Goal: Transaction & Acquisition: Download file/media

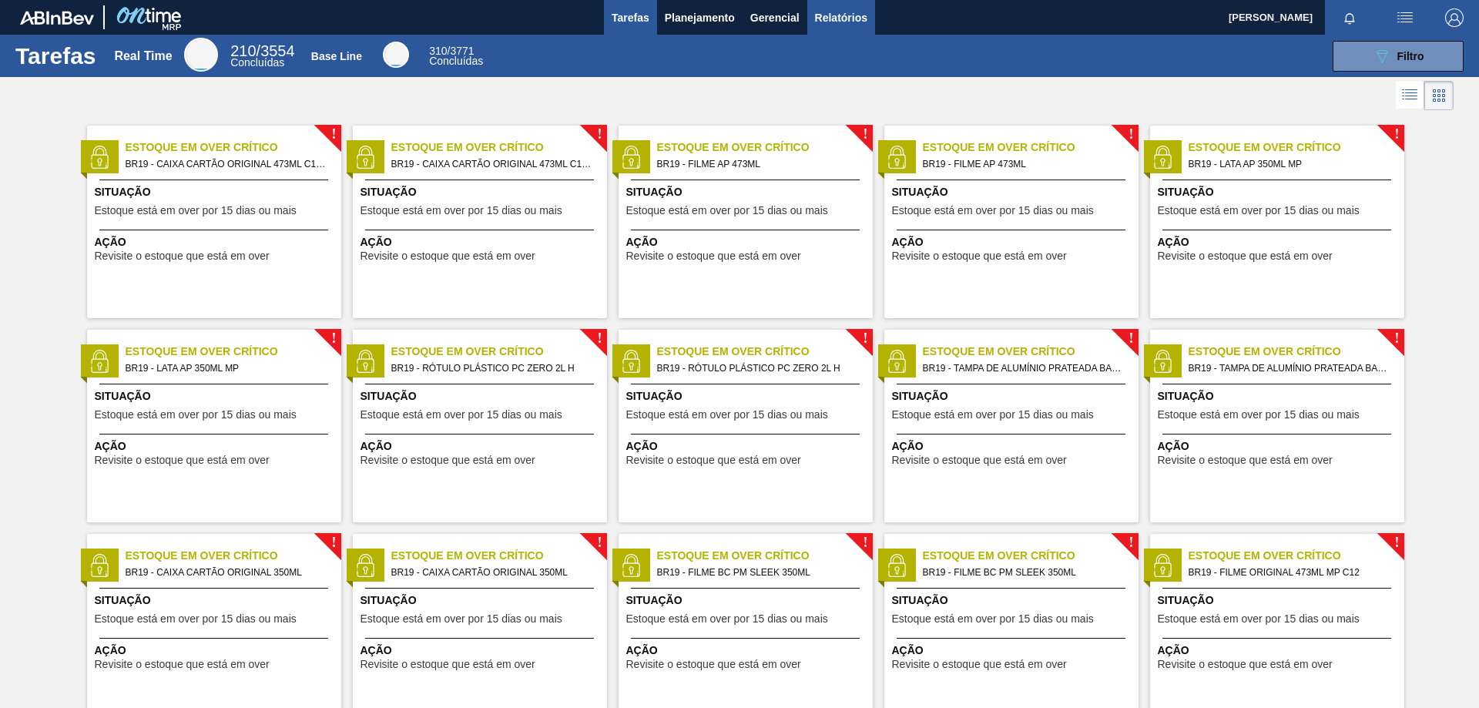
click at [865, 7] on button "Relatórios" at bounding box center [841, 17] width 68 height 35
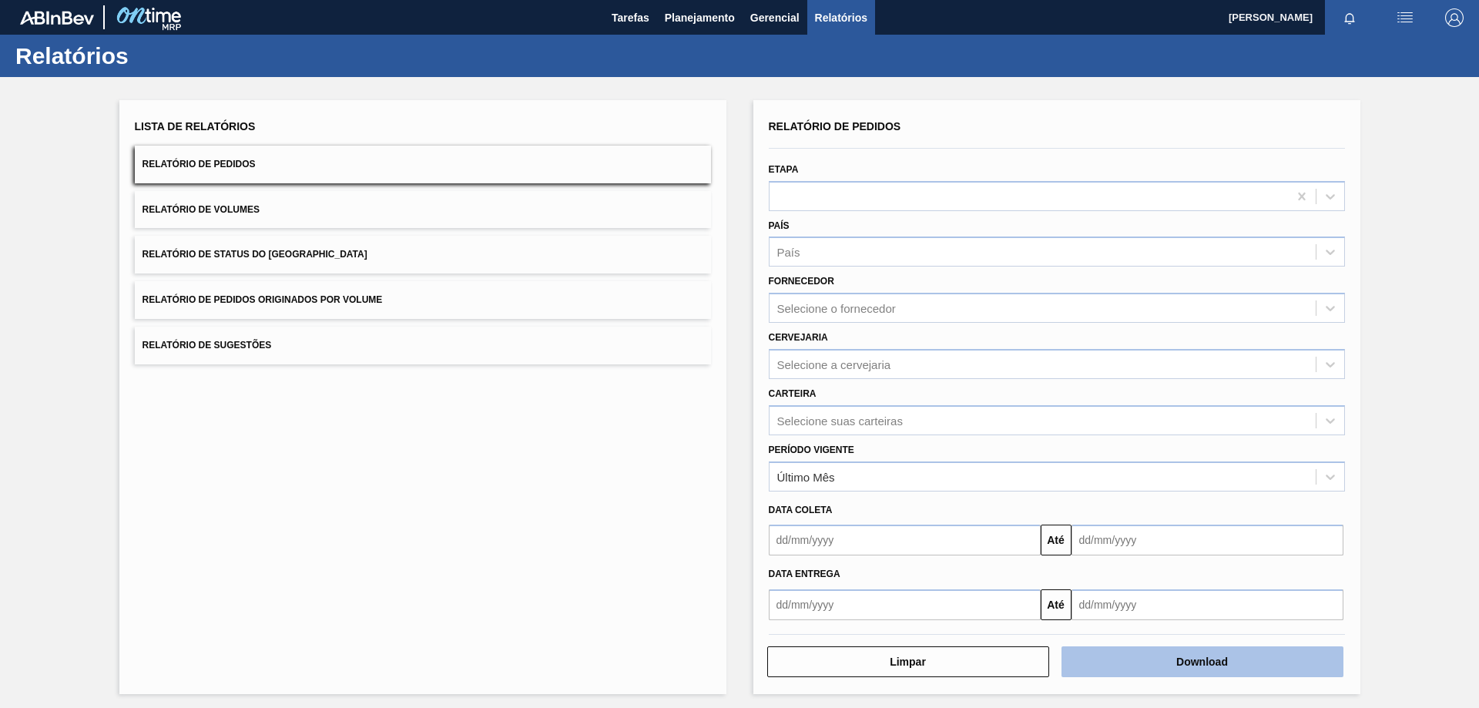
click at [1211, 664] on button "Download" at bounding box center [1202, 661] width 282 height 31
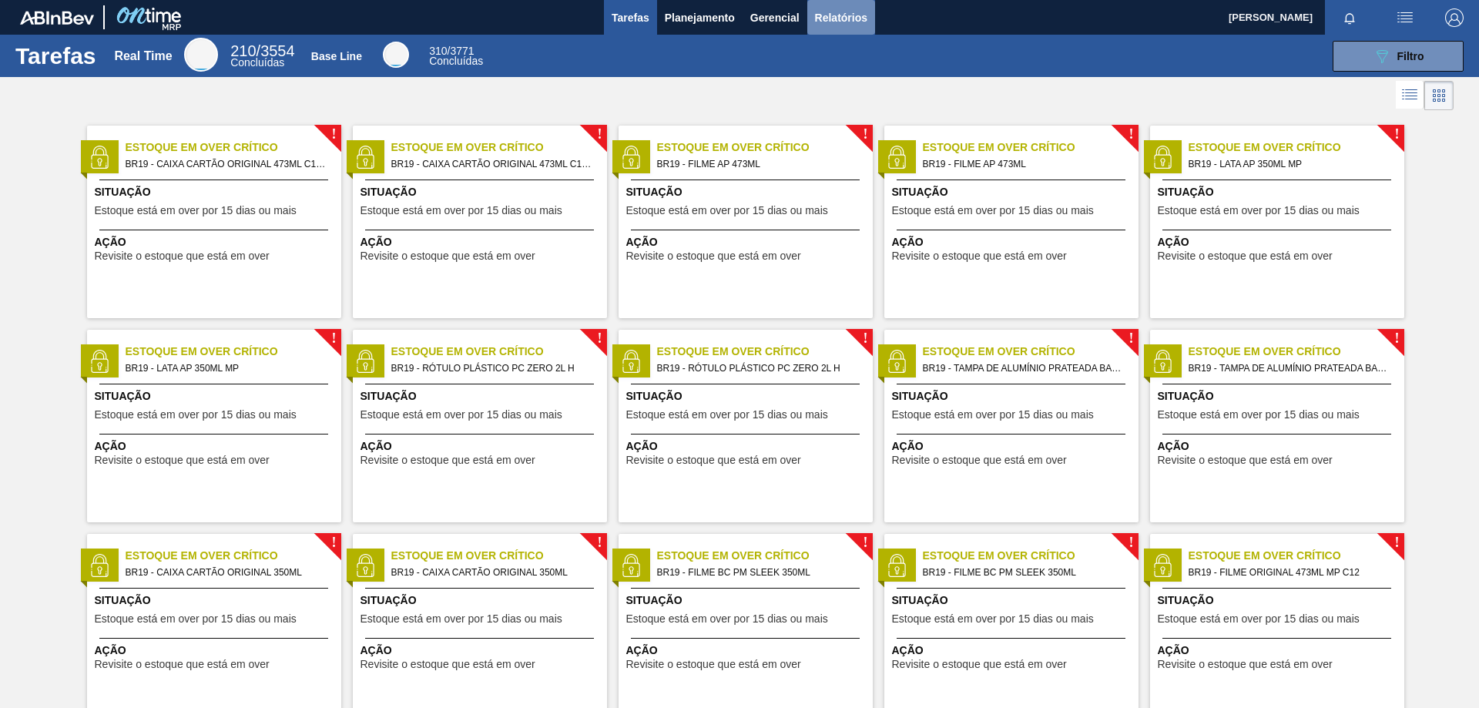
click at [866, 8] on span "Relatórios" at bounding box center [841, 17] width 52 height 18
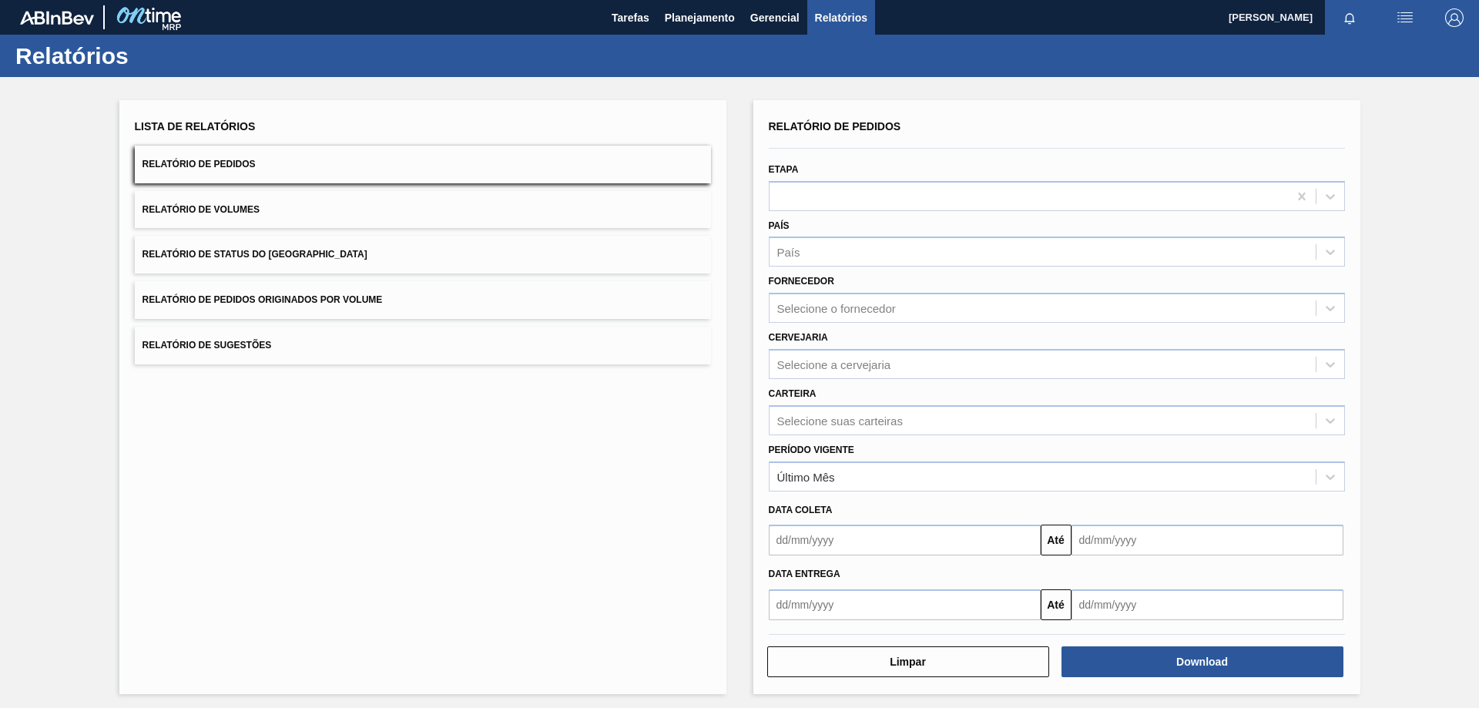
click at [279, 213] on button "Relatório de Volumes" at bounding box center [423, 210] width 576 height 38
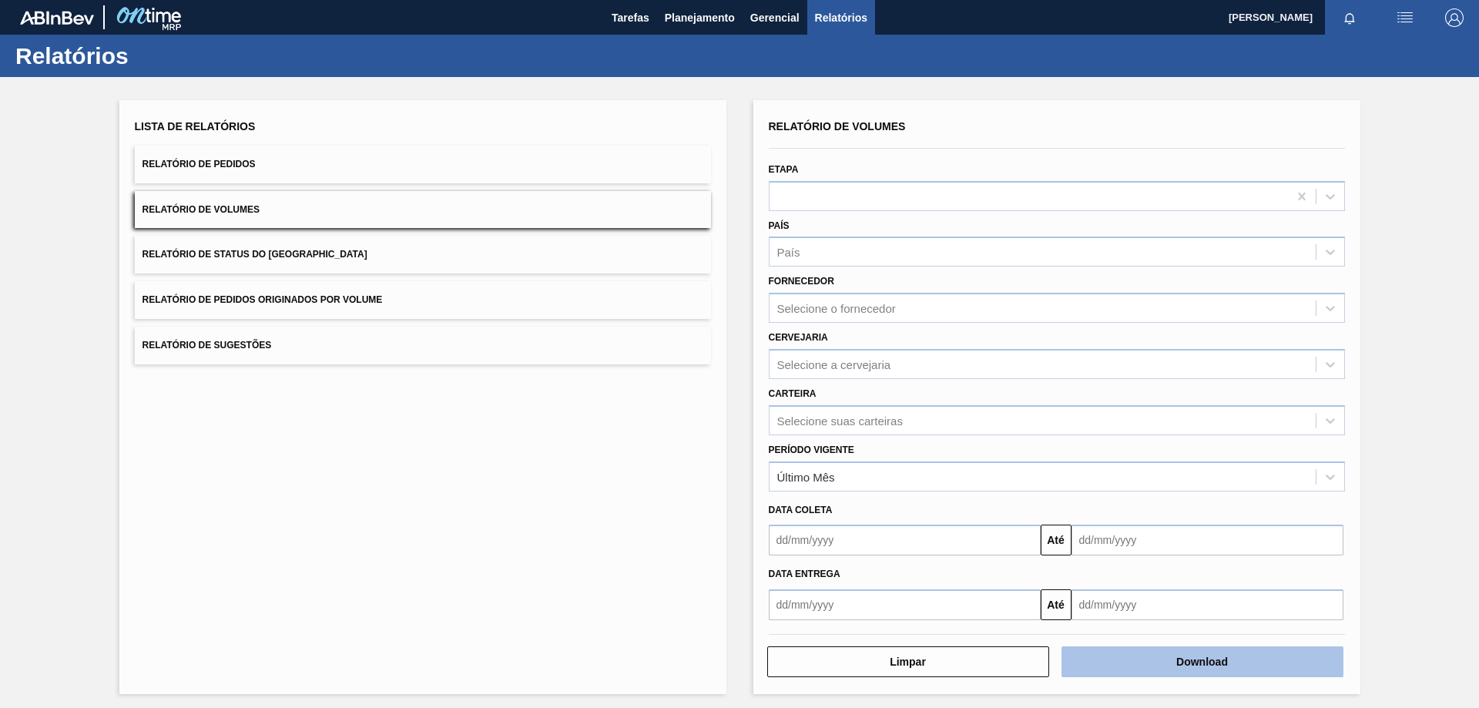
click at [1216, 664] on button "Download" at bounding box center [1202, 661] width 282 height 31
